Goal: Navigation & Orientation: Find specific page/section

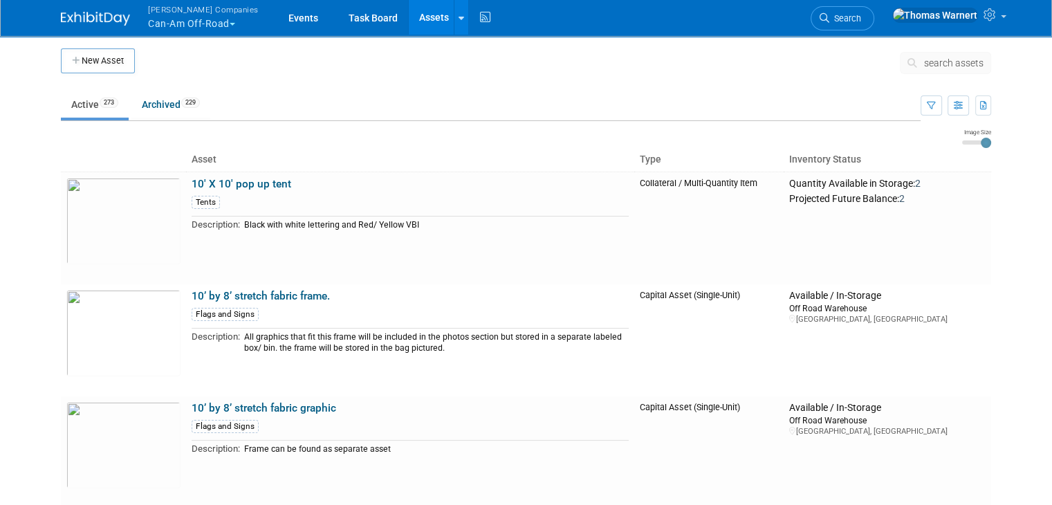
click at [194, 27] on button "[PERSON_NAME] Companies Can-Am Off-Road" at bounding box center [211, 18] width 129 height 36
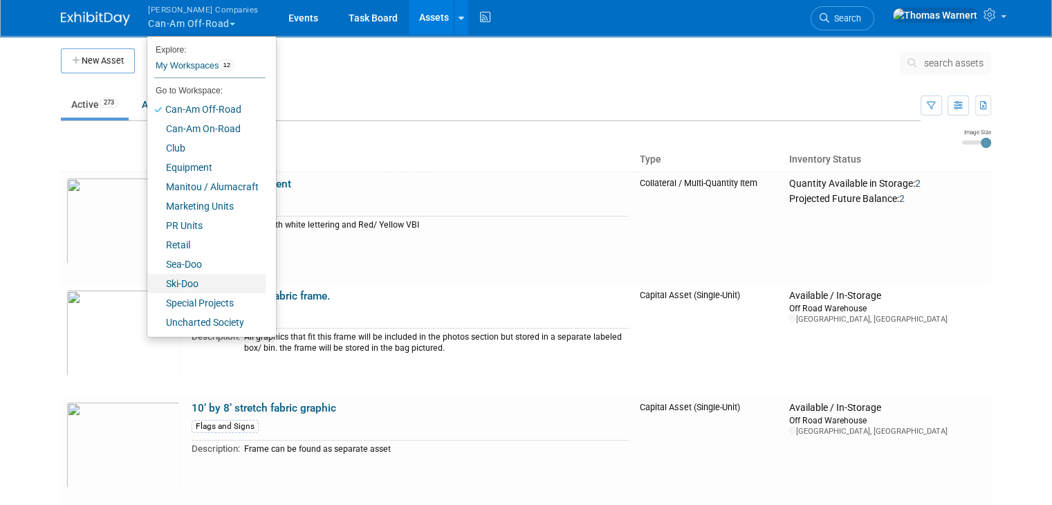
click at [180, 284] on link "Ski-Doo" at bounding box center [206, 283] width 118 height 19
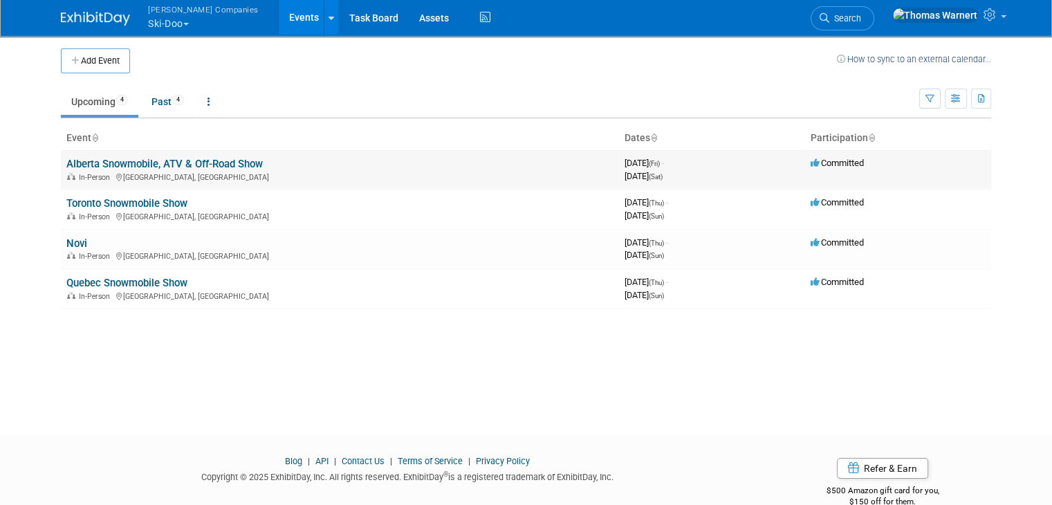
click at [176, 165] on link "Alberta Snowmobile, ATV & Off-Road Show" at bounding box center [164, 164] width 196 height 12
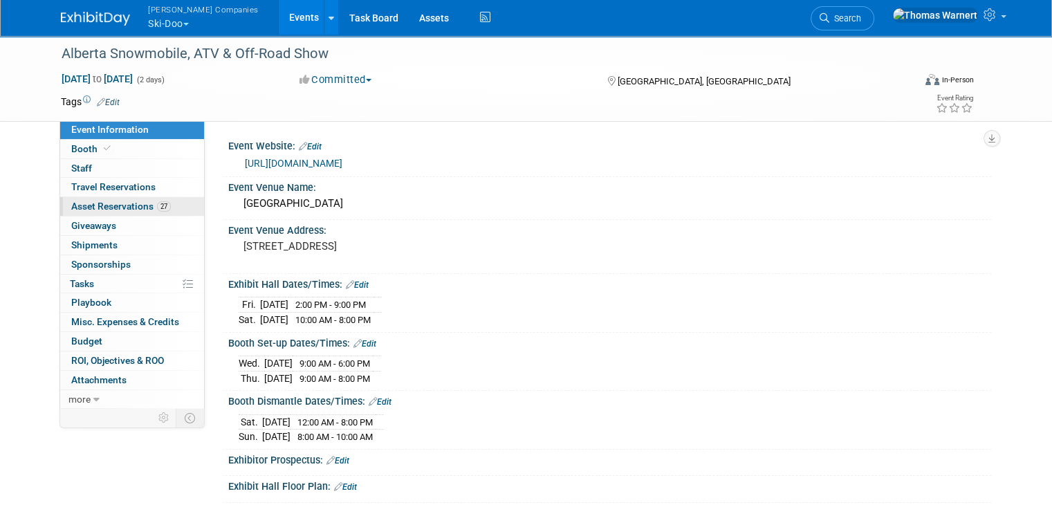
click at [110, 208] on span "Asset Reservations 27" at bounding box center [121, 206] width 100 height 11
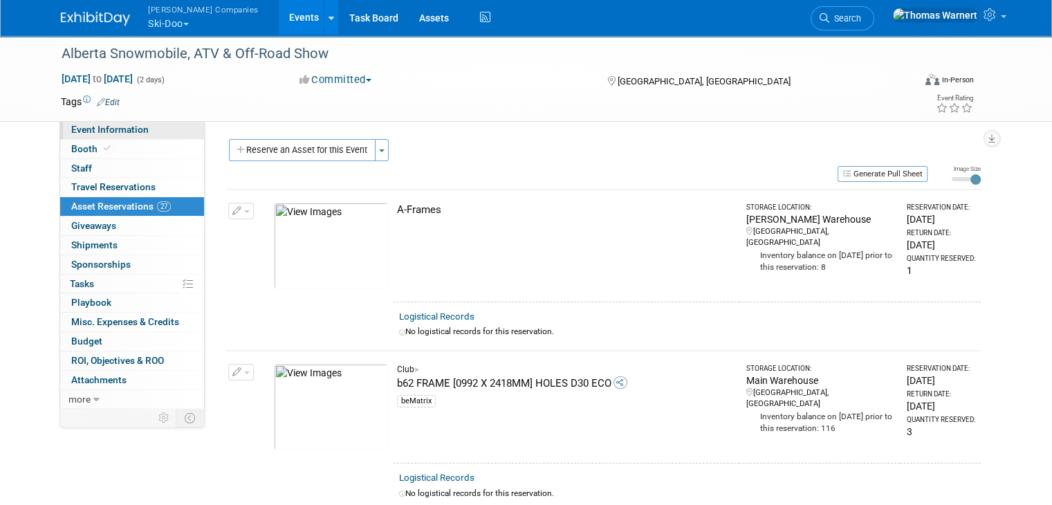
click at [119, 134] on span "Event Information" at bounding box center [109, 129] width 77 height 11
